Goal: Task Accomplishment & Management: Manage account settings

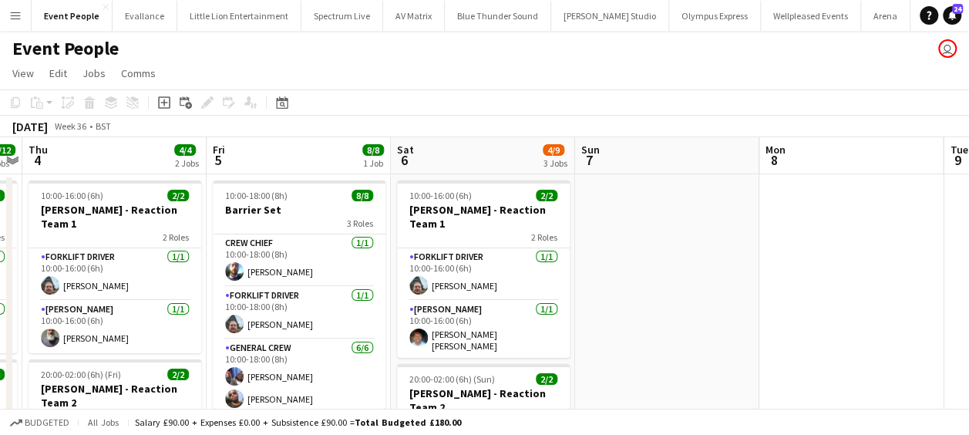
click at [13, 18] on app-icon "Menu" at bounding box center [15, 15] width 12 height 12
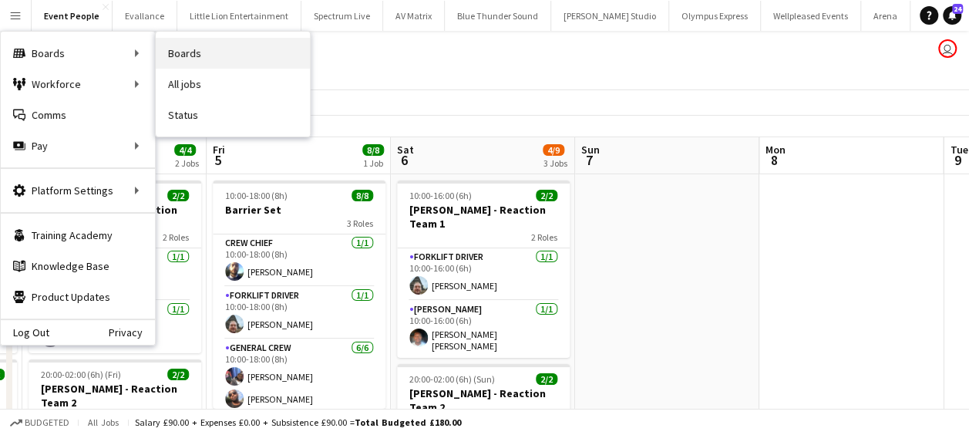
click at [207, 53] on link "Boards" at bounding box center [233, 53] width 154 height 31
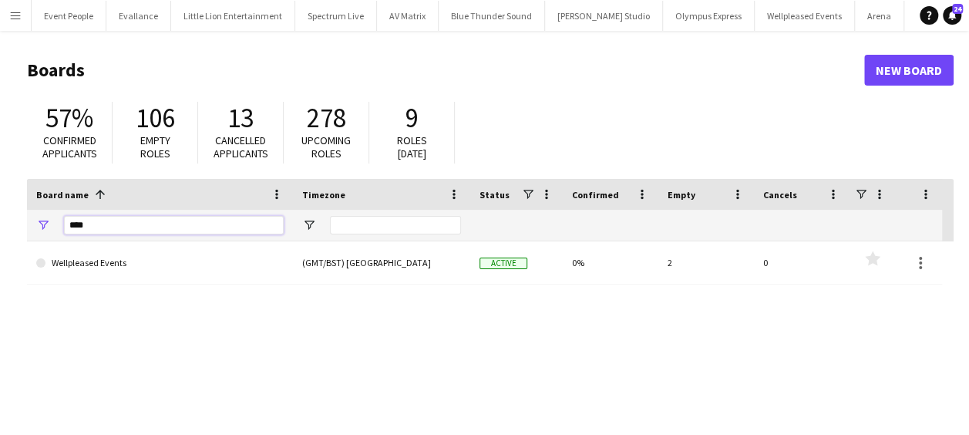
click at [102, 227] on input "****" at bounding box center [174, 225] width 220 height 18
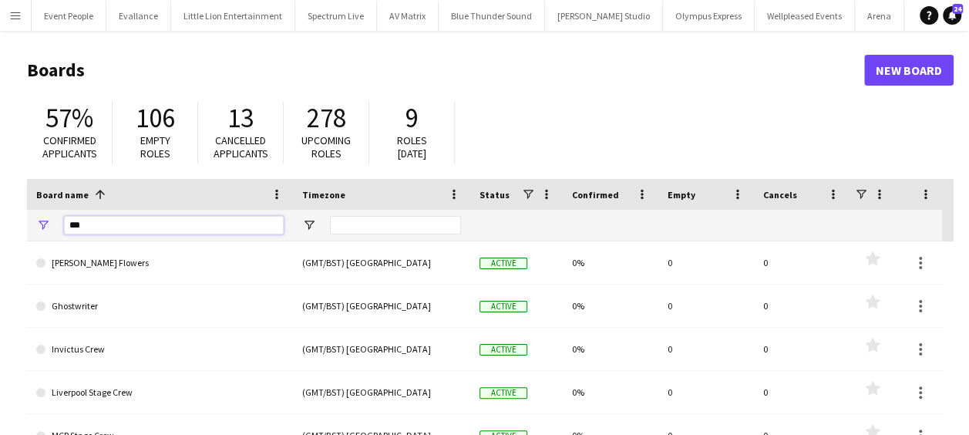
type input "****"
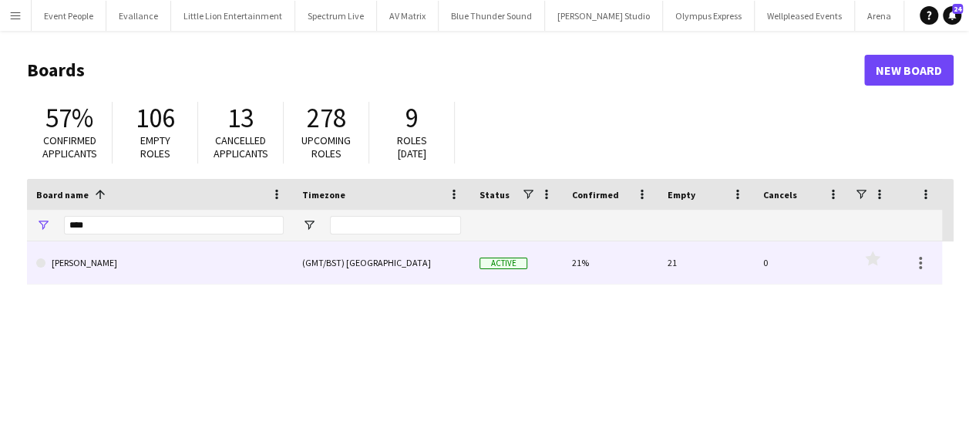
click at [82, 257] on link "[PERSON_NAME]" at bounding box center [159, 262] width 247 height 43
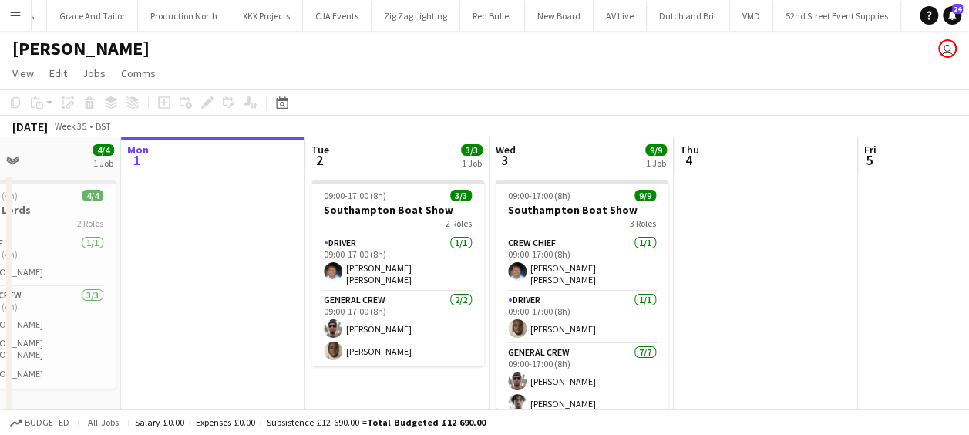
scroll to position [0, 494]
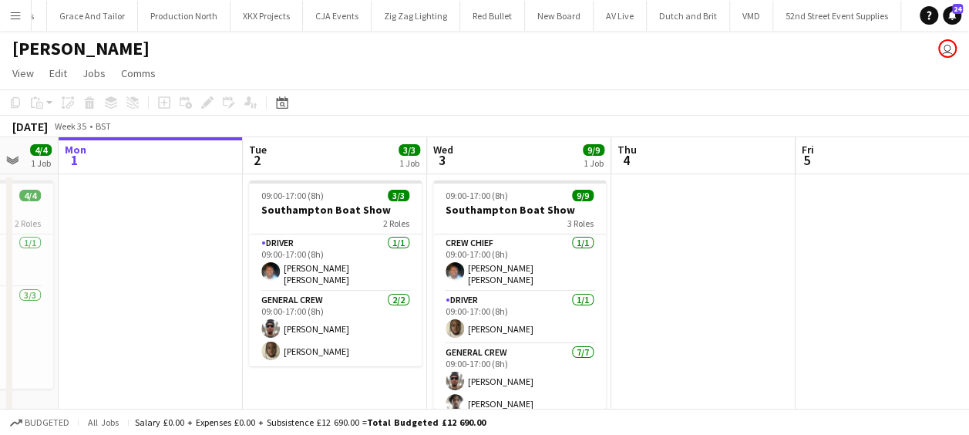
drag, startPoint x: 336, startPoint y: 284, endPoint x: 210, endPoint y: 295, distance: 126.1
click at [210, 295] on app-calendar-viewport "Fri 29 Sat 30 6/6 1 Job Sun 31 4/4 1 Job Mon 1 Tue 2 3/3 1 Job Wed 3 9/9 1 Job …" at bounding box center [484, 288] width 969 height 302
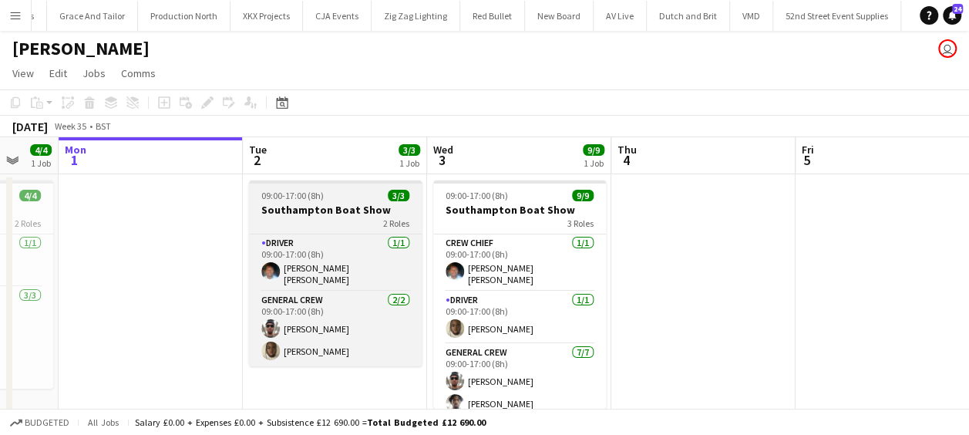
click at [318, 211] on h3 "Southampton Boat Show" at bounding box center [335, 210] width 173 height 14
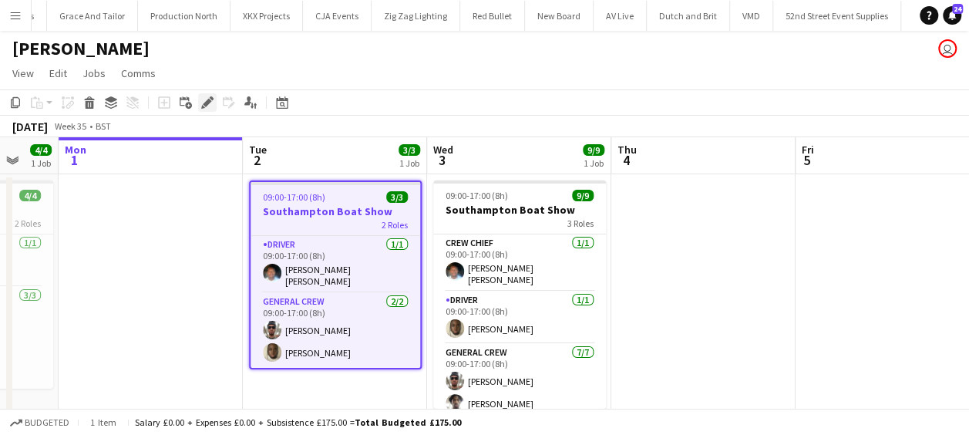
click at [211, 99] on icon at bounding box center [212, 98] width 4 height 4
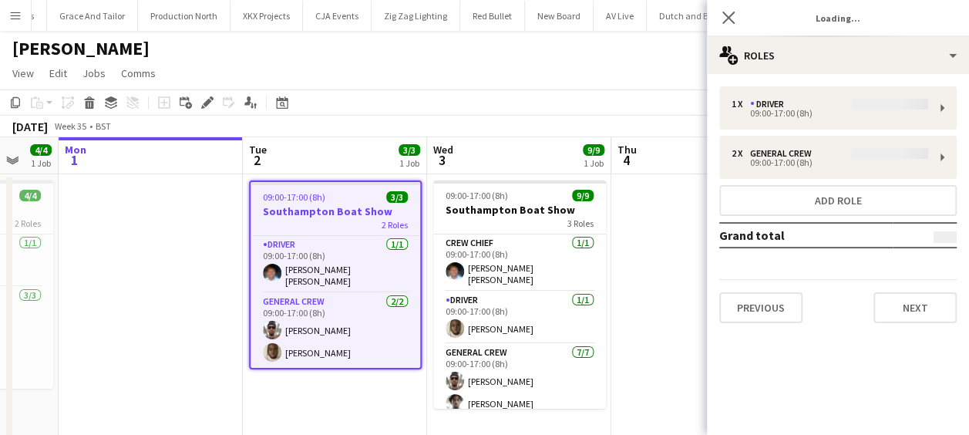
type input "**********"
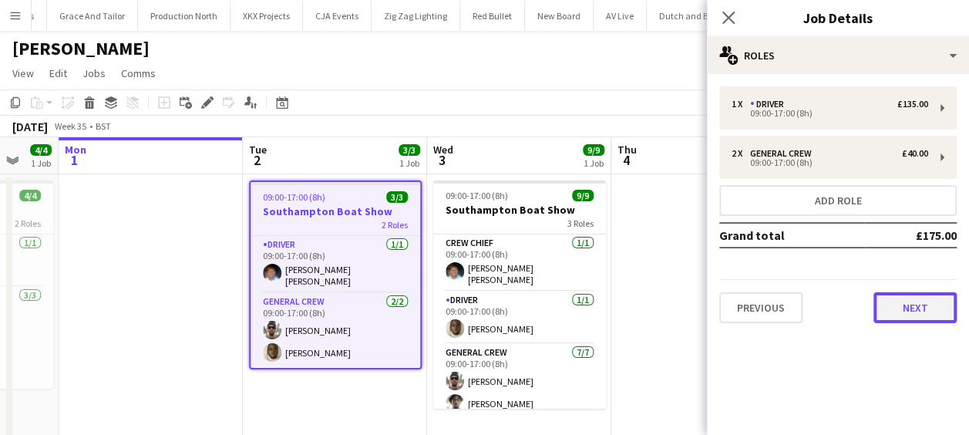
click at [917, 309] on button "Next" at bounding box center [914, 307] width 83 height 31
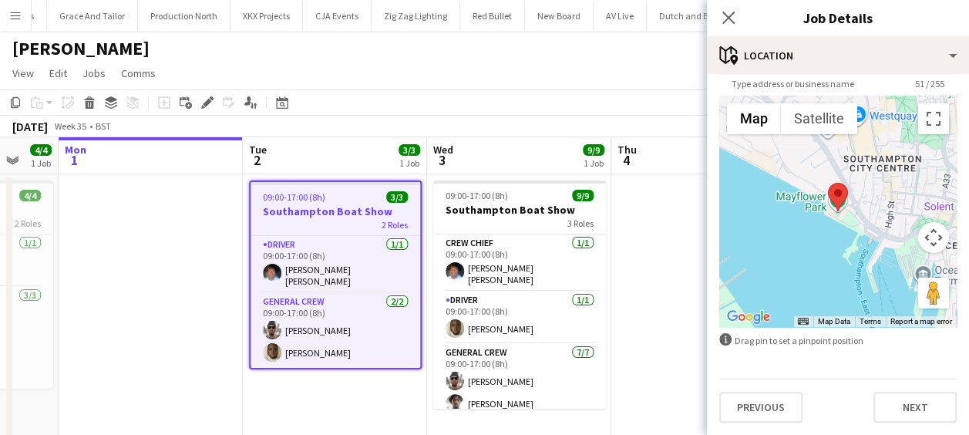
scroll to position [31, 0]
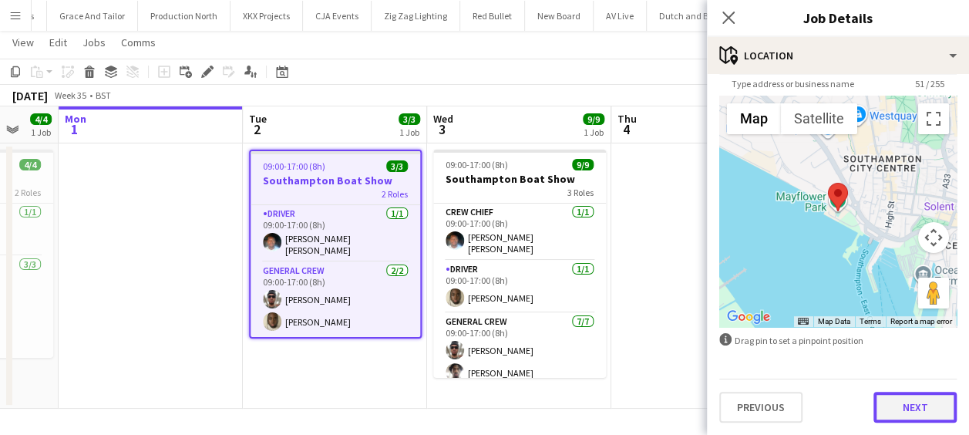
click at [897, 402] on button "Next" at bounding box center [914, 407] width 83 height 31
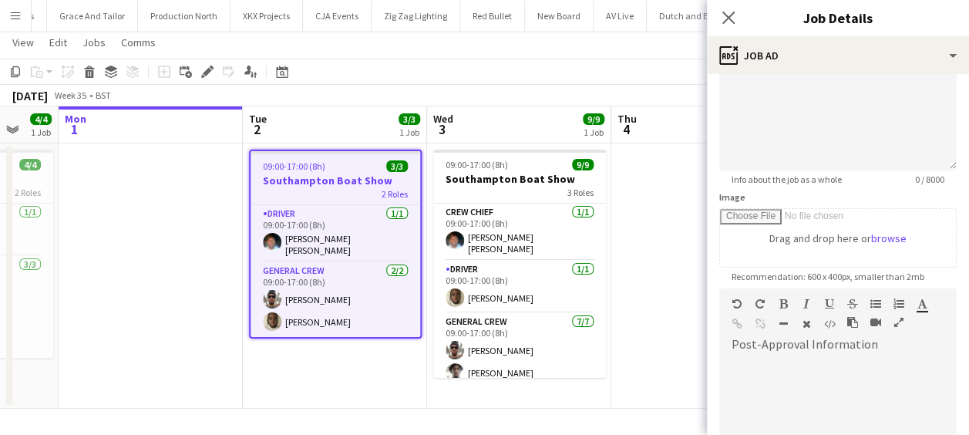
scroll to position [154, 0]
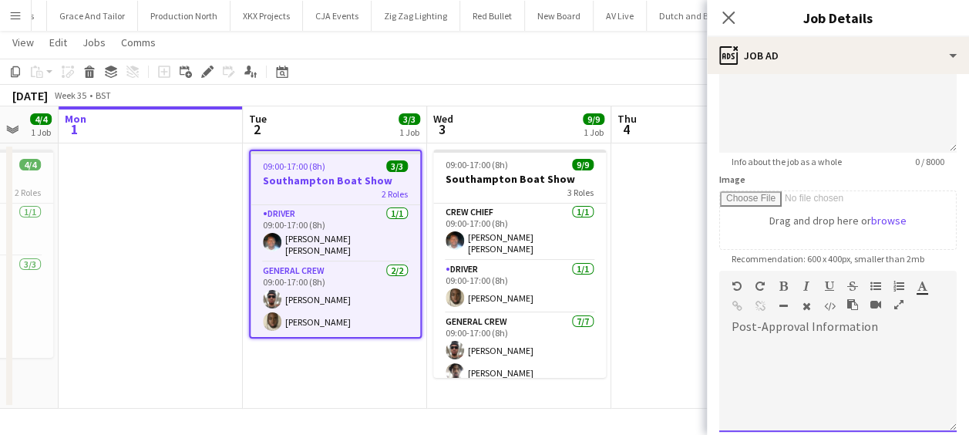
click at [816, 379] on div at bounding box center [837, 385] width 237 height 92
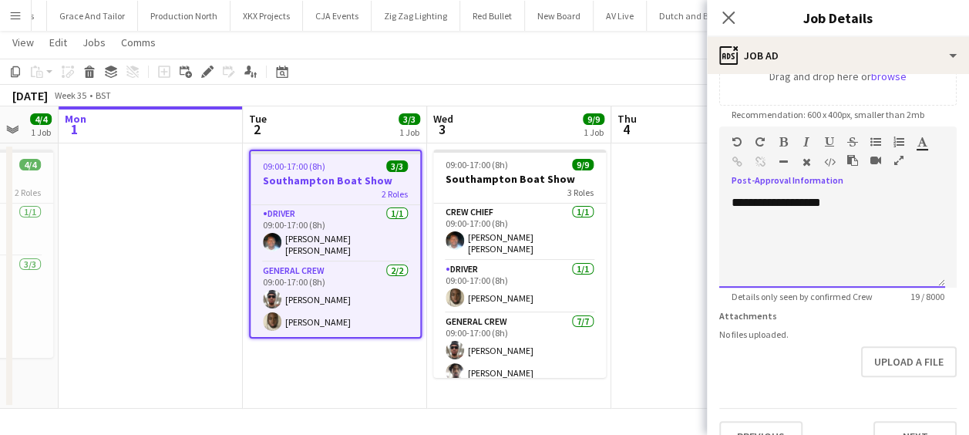
scroll to position [308, 0]
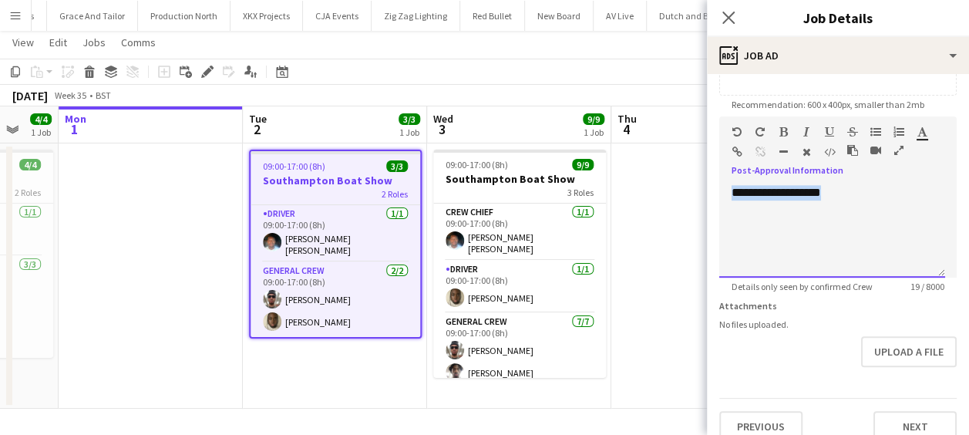
drag, startPoint x: 847, startPoint y: 190, endPoint x: 663, endPoint y: 200, distance: 184.5
click at [663, 200] on body "Menu Boards Boards Boards All jobs Status Workforce Workforce My Workforce Recr…" at bounding box center [484, 202] width 969 height 466
copy div "**********"
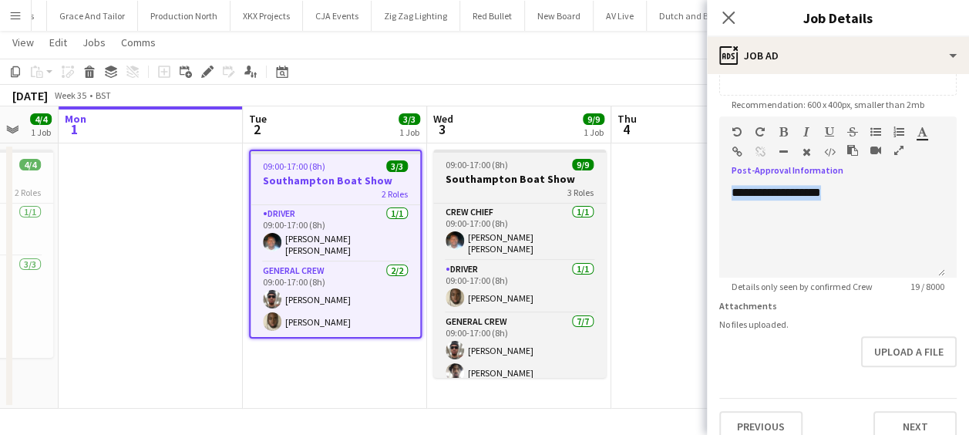
click at [526, 179] on h3 "Southampton Boat Show" at bounding box center [519, 179] width 173 height 14
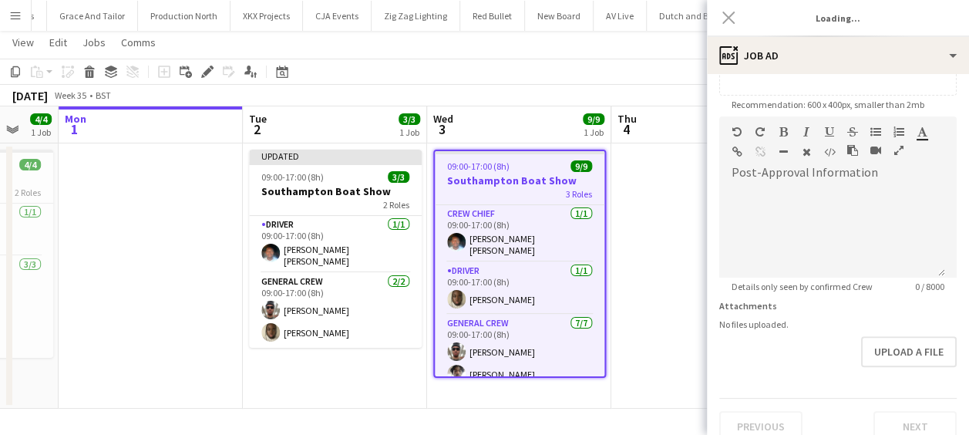
type input "**********"
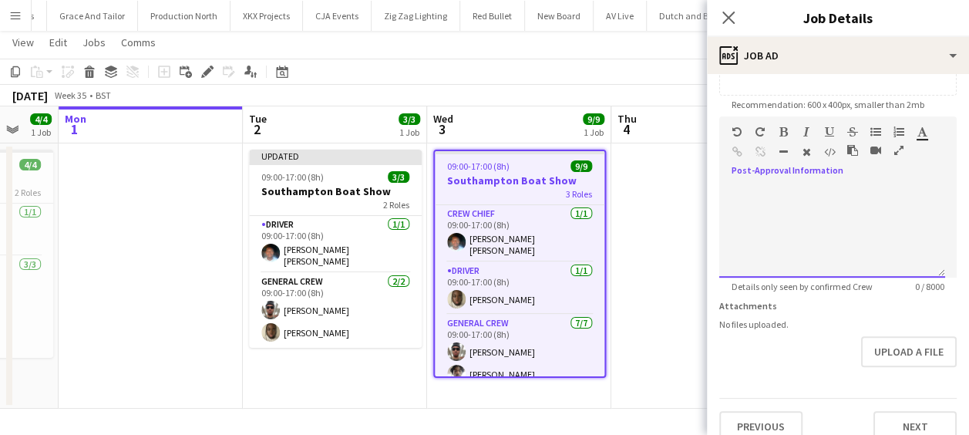
click at [844, 216] on div at bounding box center [832, 231] width 226 height 92
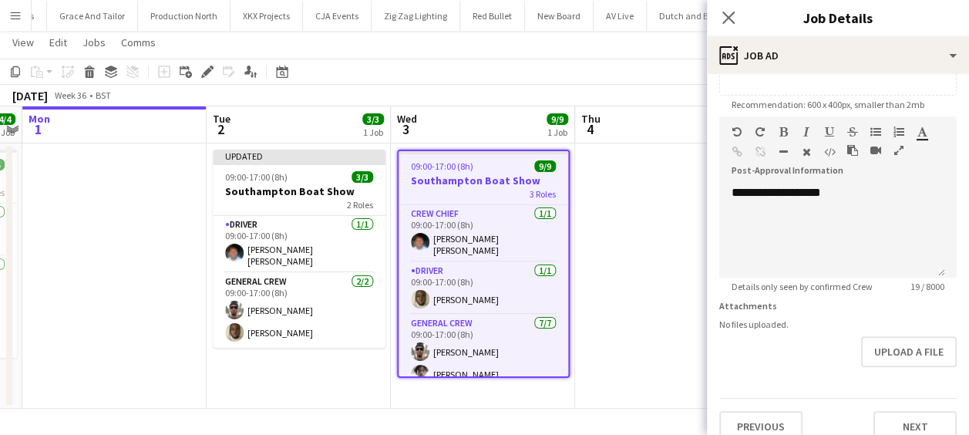
drag, startPoint x: 624, startPoint y: 233, endPoint x: 523, endPoint y: 236, distance: 100.2
click at [523, 236] on app-calendar-viewport "Fri 29 Sat 30 6/6 1 Job Sun 31 4/4 1 Job Mon 1 Tue 2 3/3 1 Job Wed 3 9/9 1 Job …" at bounding box center [484, 257] width 969 height 302
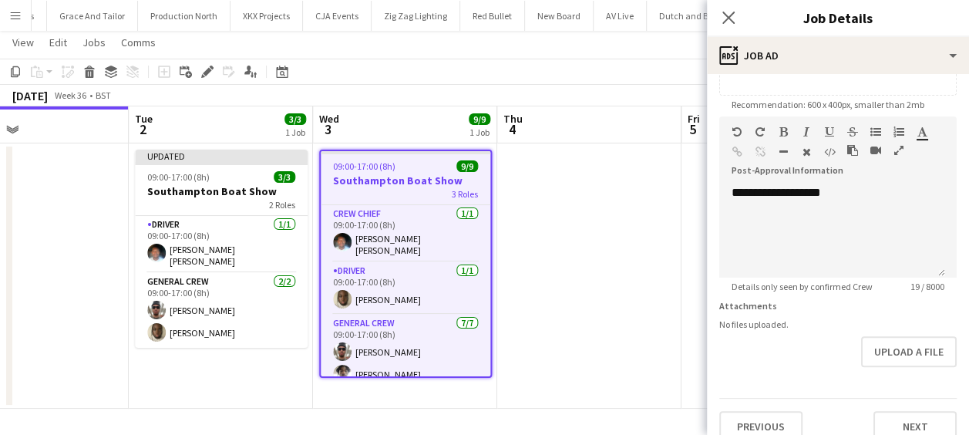
scroll to position [327, 0]
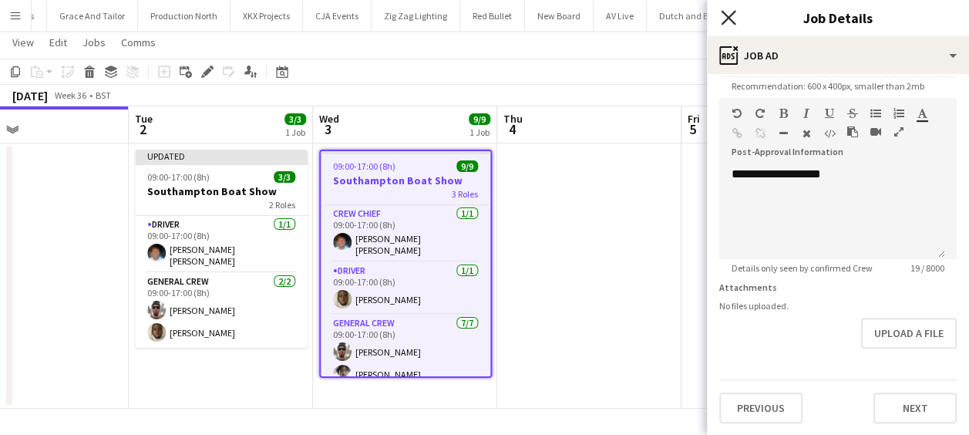
click at [724, 17] on icon "Close pop-in" at bounding box center [728, 17] width 15 height 15
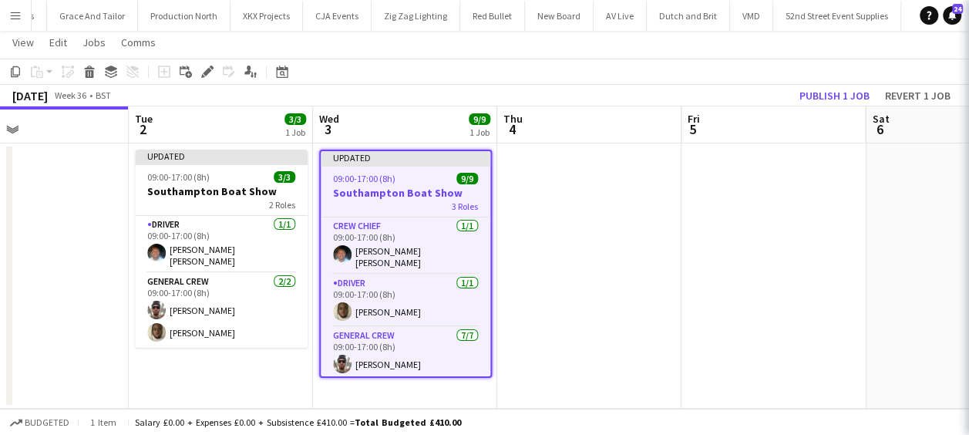
click at [605, 213] on app-date-cell at bounding box center [589, 275] width 184 height 265
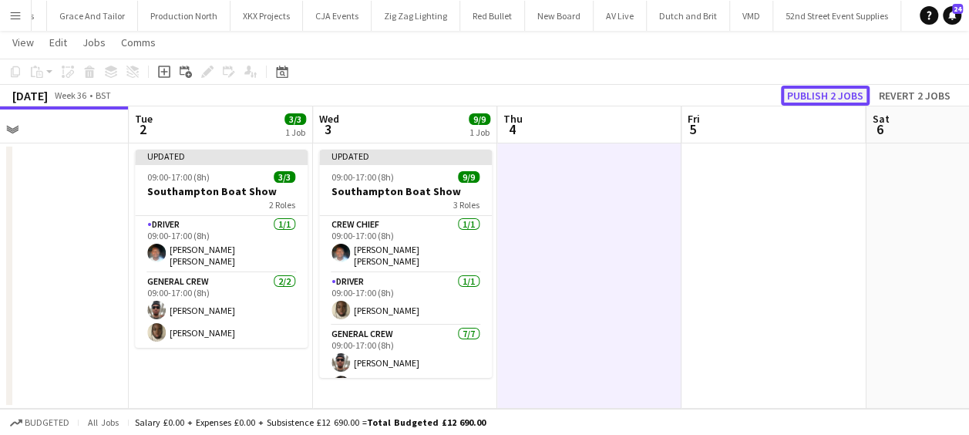
click at [805, 94] on button "Publish 2 jobs" at bounding box center [825, 96] width 89 height 20
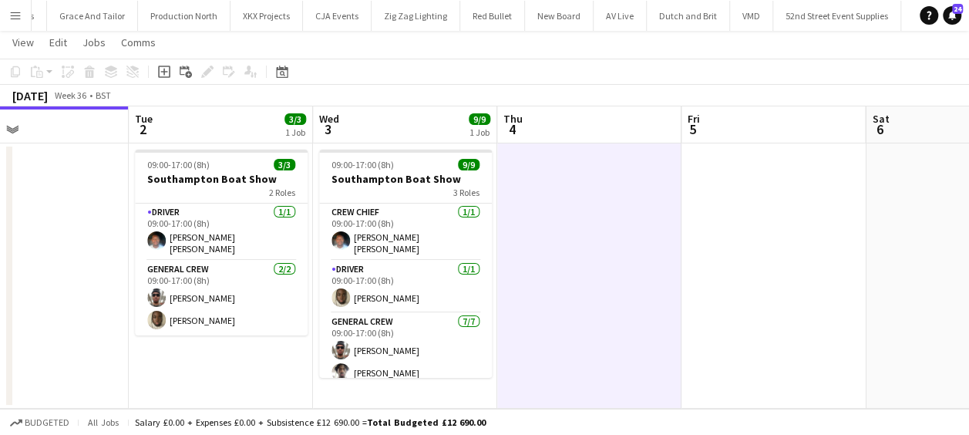
click at [801, 95] on div "[DATE] Week 36 • BST" at bounding box center [484, 96] width 969 height 22
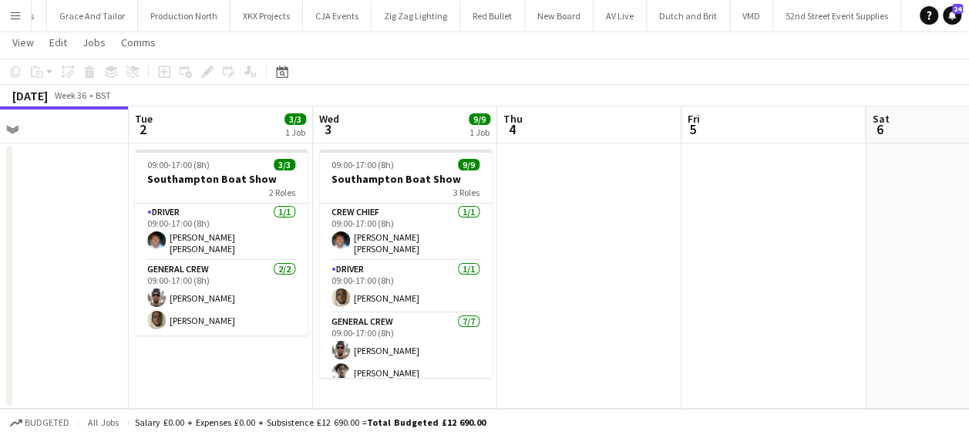
click at [801, 95] on div "[DATE] Week 36 • BST" at bounding box center [484, 96] width 969 height 22
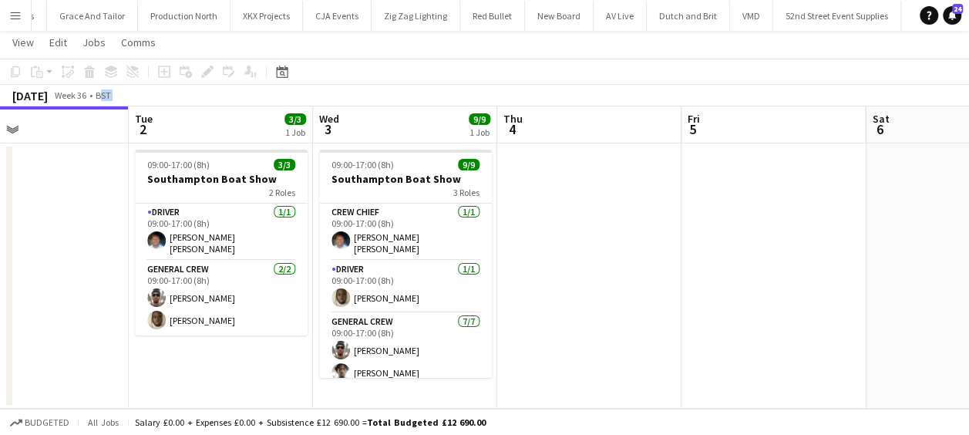
click at [801, 95] on div "[DATE] Week 36 • BST" at bounding box center [484, 96] width 969 height 22
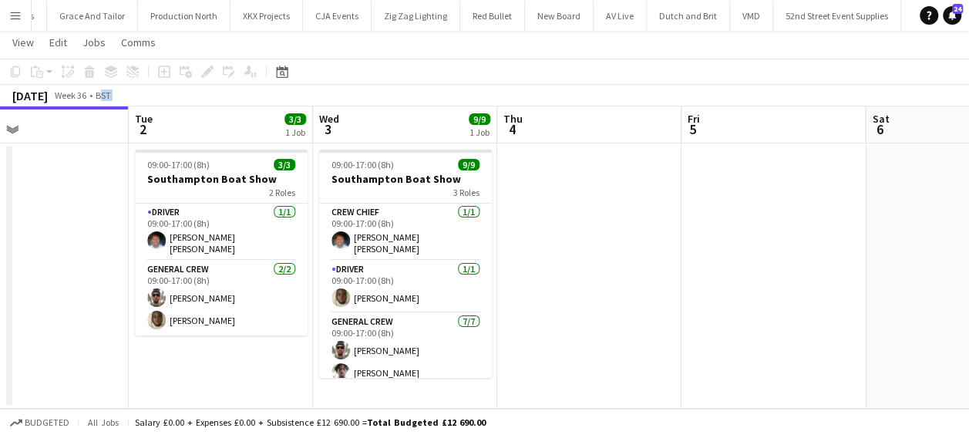
click at [801, 95] on div "[DATE] Week 36 • BST" at bounding box center [484, 96] width 969 height 22
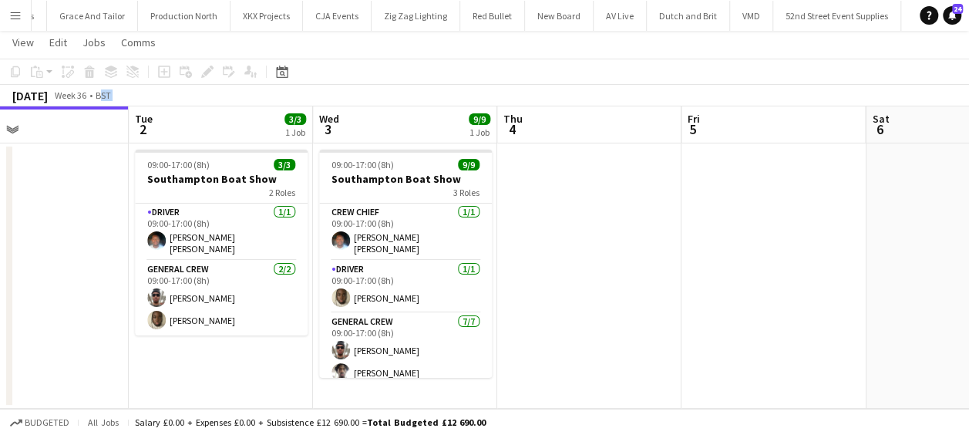
click at [801, 95] on div "[DATE] Week 36 • BST" at bounding box center [484, 96] width 969 height 22
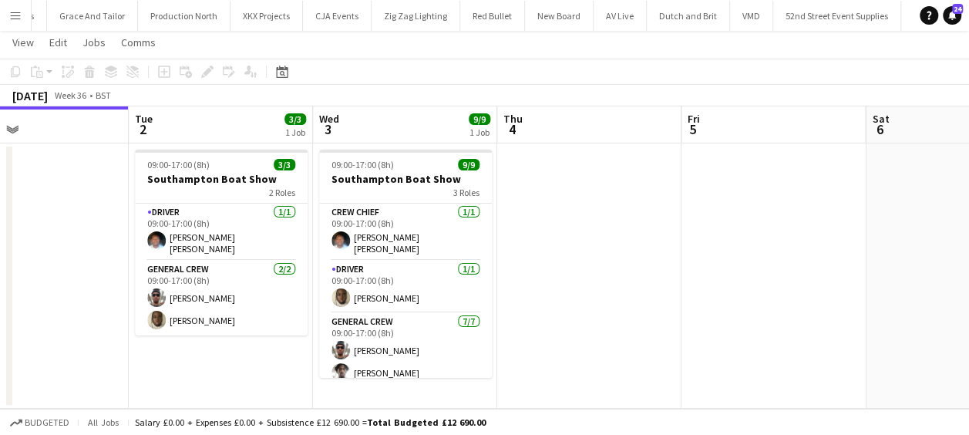
click at [801, 95] on div "[DATE] Week 36 • BST" at bounding box center [484, 96] width 969 height 22
